Goal: Task Accomplishment & Management: Complete application form

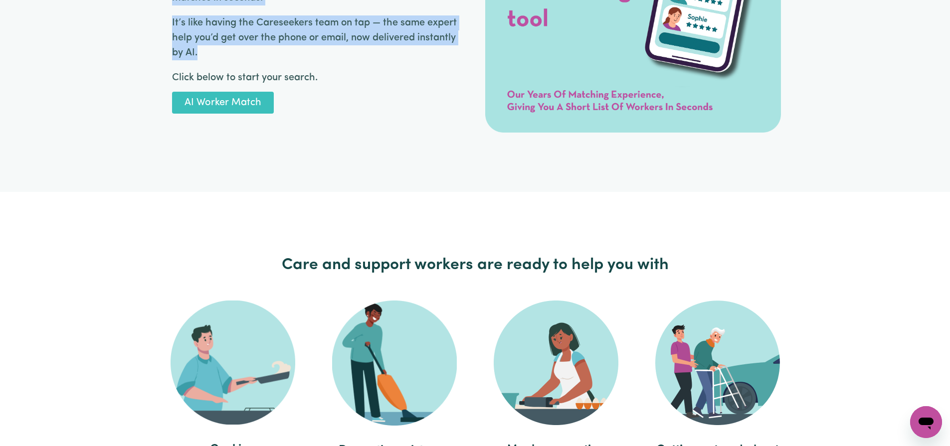
scroll to position [1613, 0]
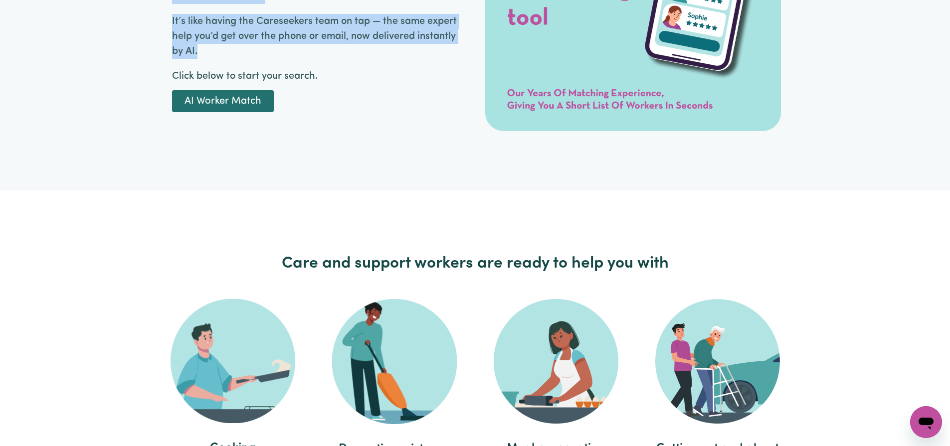
click at [248, 97] on link "AI Worker Match" at bounding box center [223, 101] width 102 height 22
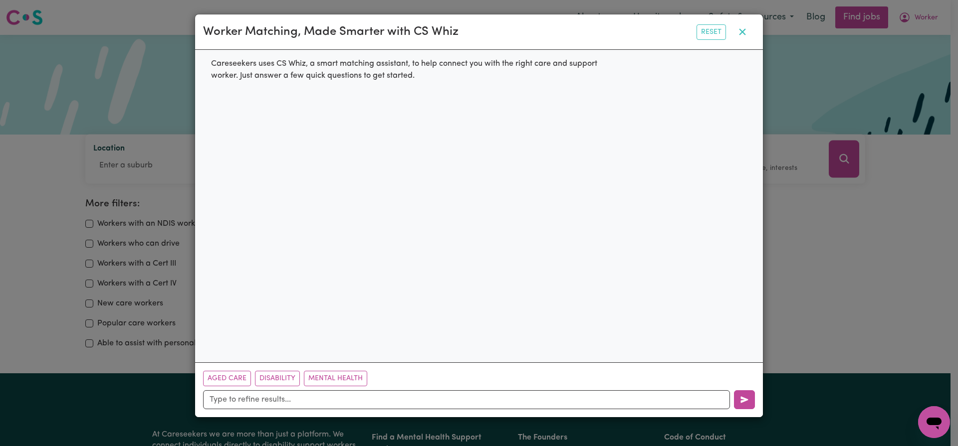
click at [746, 29] on icon "button" at bounding box center [742, 32] width 12 height 12
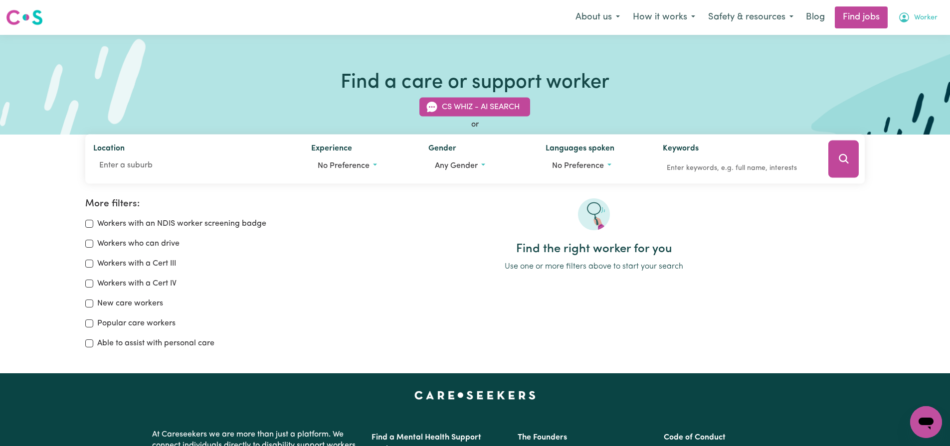
click at [915, 11] on button "Worker" at bounding box center [918, 17] width 52 height 21
click at [887, 73] on link "Logout" at bounding box center [904, 76] width 79 height 19
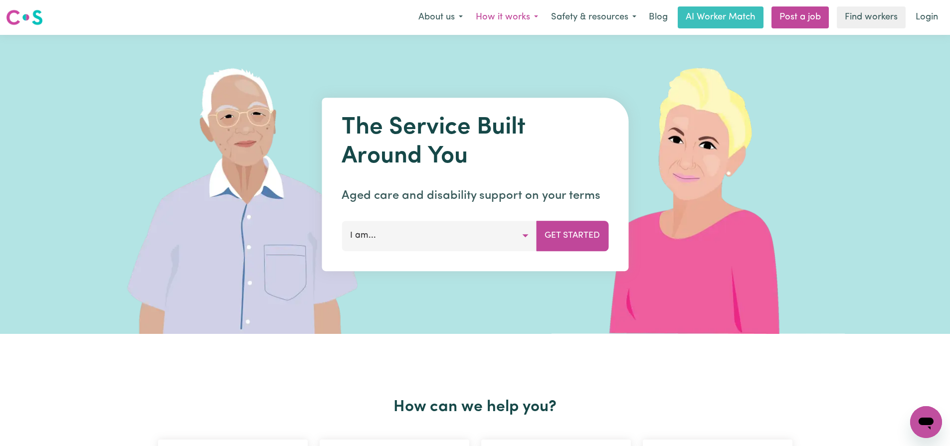
click at [486, 15] on button "How it works" at bounding box center [506, 17] width 75 height 21
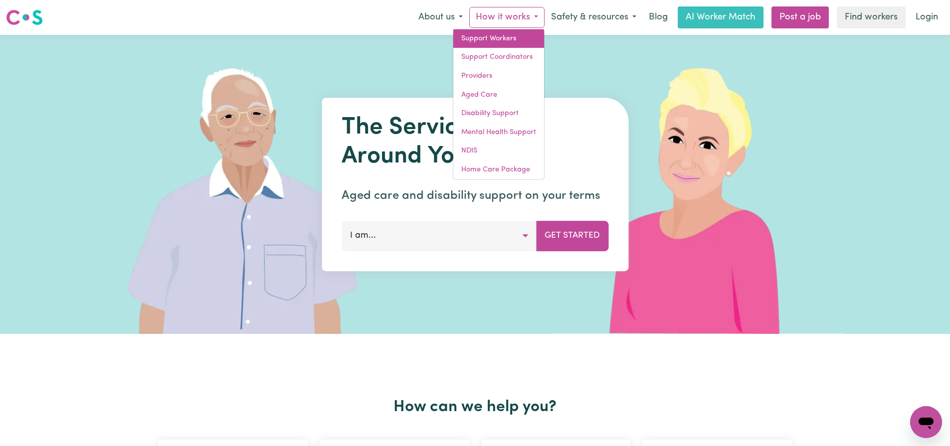
click at [495, 39] on link "Support Workers" at bounding box center [498, 38] width 91 height 19
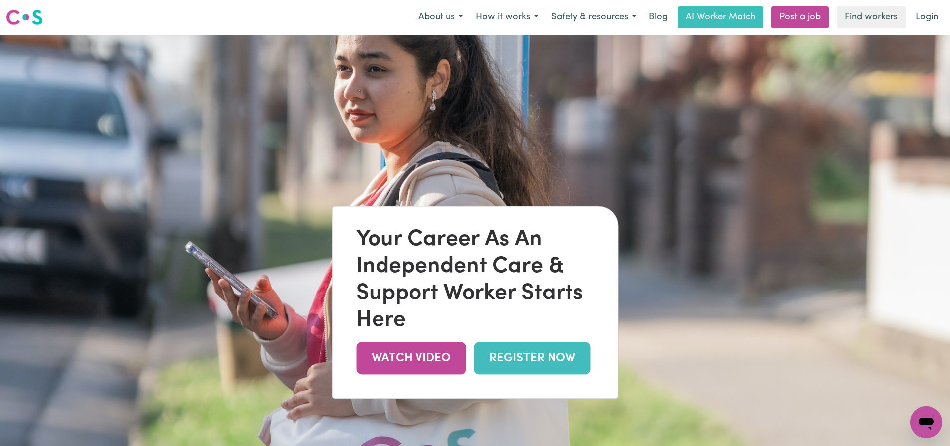
click at [517, 357] on link "REGISTER NOW" at bounding box center [532, 358] width 117 height 32
